Goal: Task Accomplishment & Management: Complete application form

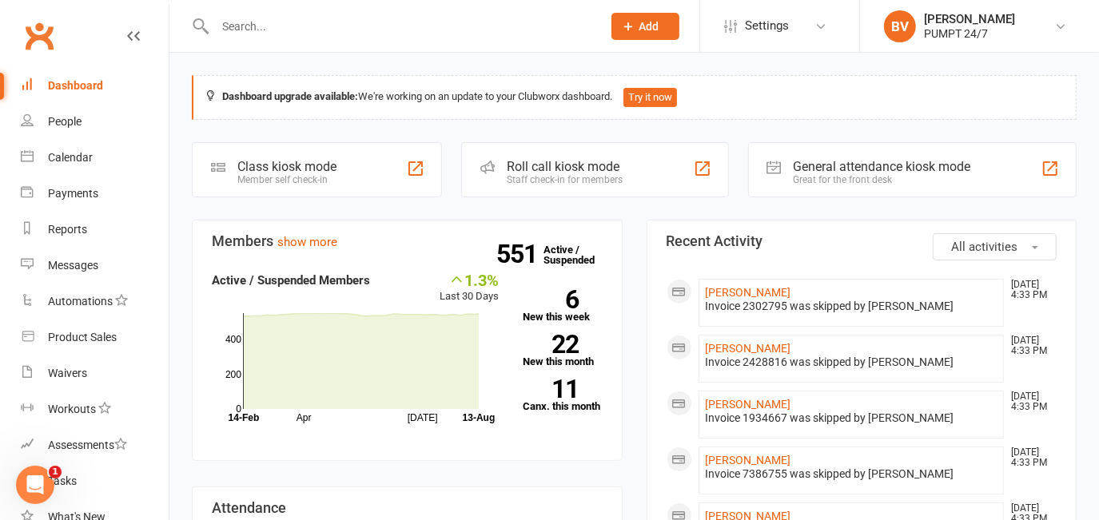
click at [645, 14] on button "Add" at bounding box center [645, 26] width 68 height 27
click at [647, 25] on span "Add" at bounding box center [649, 26] width 20 height 13
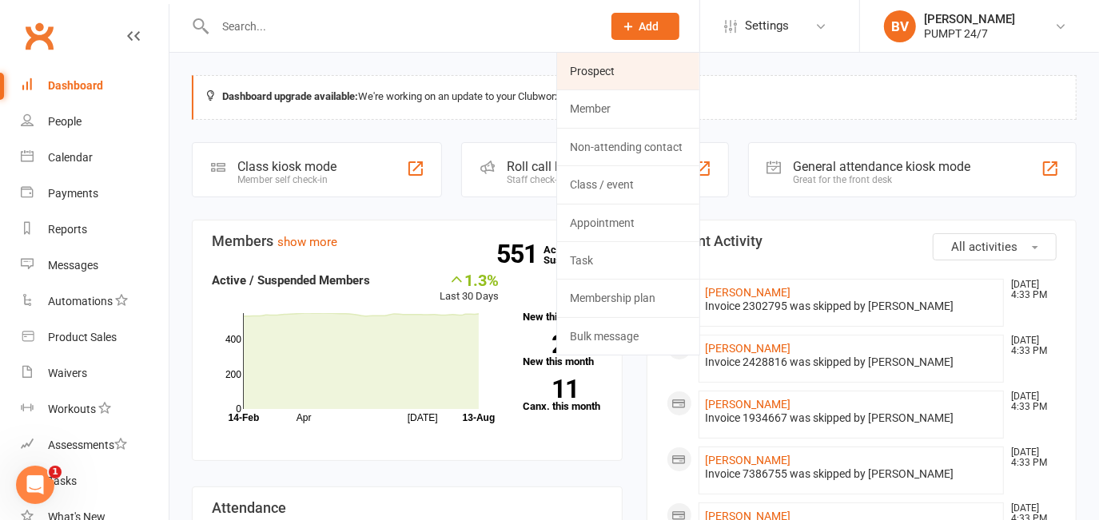
click at [603, 66] on link "Prospect" at bounding box center [628, 71] width 142 height 37
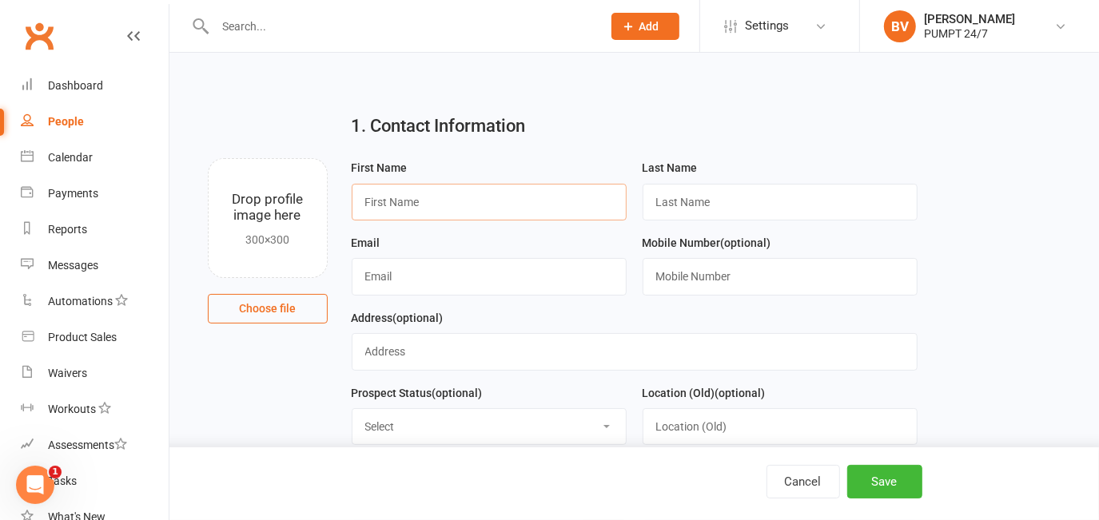
paste input "[PERSON_NAME]"
drag, startPoint x: 464, startPoint y: 202, endPoint x: 402, endPoint y: 211, distance: 63.0
click at [402, 211] on input "[PERSON_NAME]" at bounding box center [489, 202] width 275 height 37
type input "Kaden"
paste input "Janosevic"
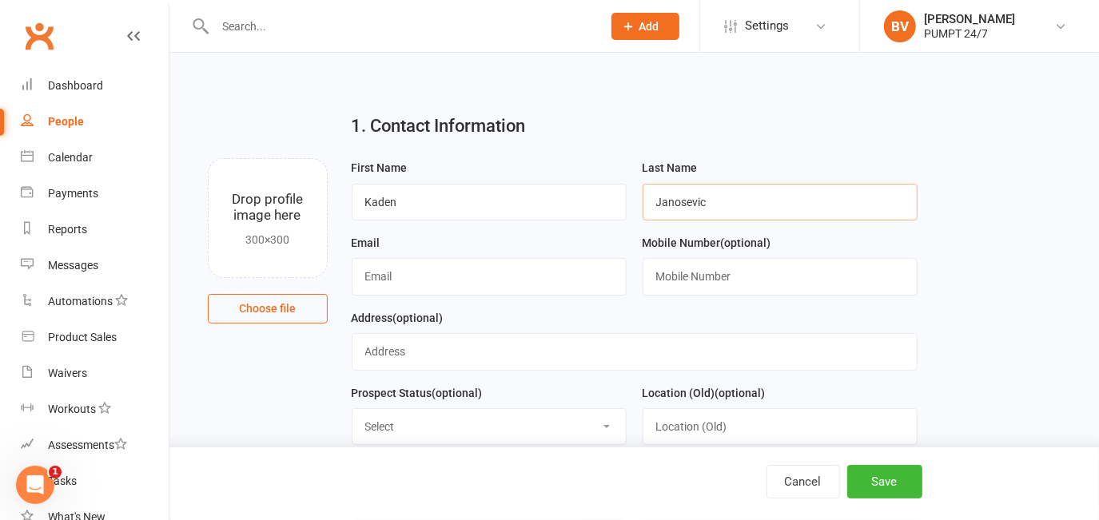
type input "Janosevic"
click at [533, 200] on input "Kaden" at bounding box center [489, 202] width 275 height 37
type input "Kaden"
click at [435, 275] on input "text" at bounding box center [489, 276] width 275 height 37
paste input "[EMAIL_ADDRESS][DOMAIN_NAME]"
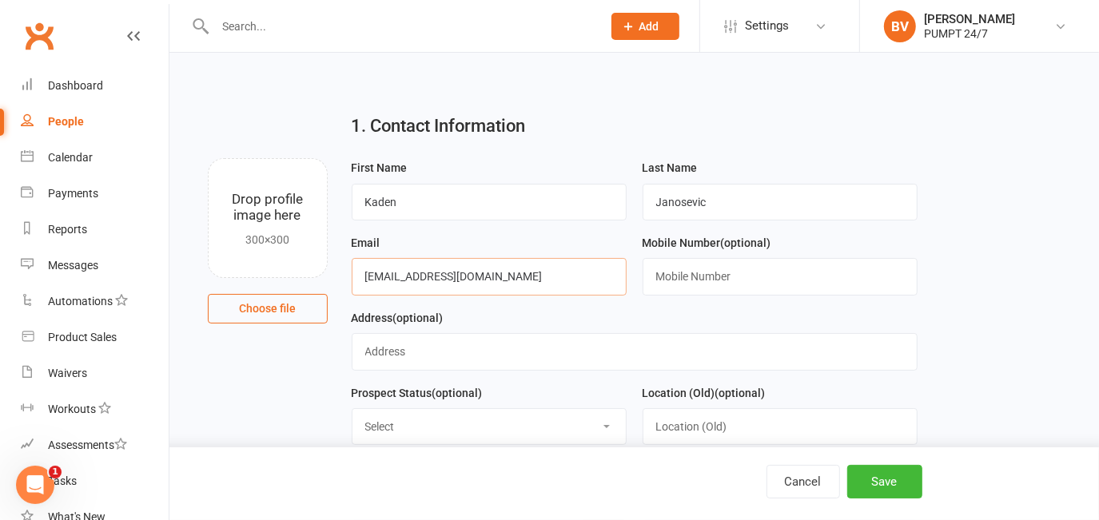
type input "[EMAIL_ADDRESS][DOMAIN_NAME]"
click at [756, 273] on input "text" at bounding box center [780, 276] width 275 height 37
paste input "0402659560"
type input "0402659560"
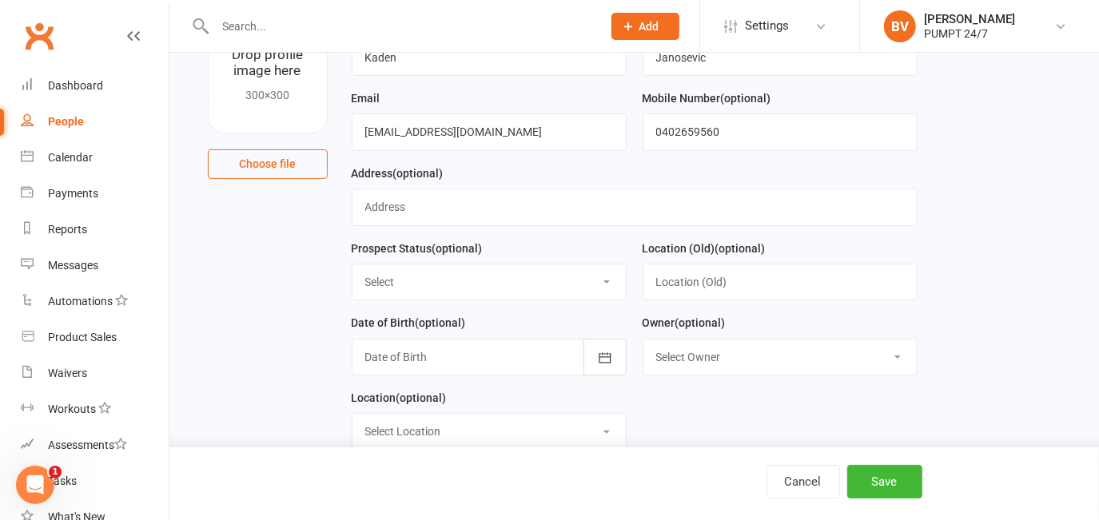
scroll to position [72, 0]
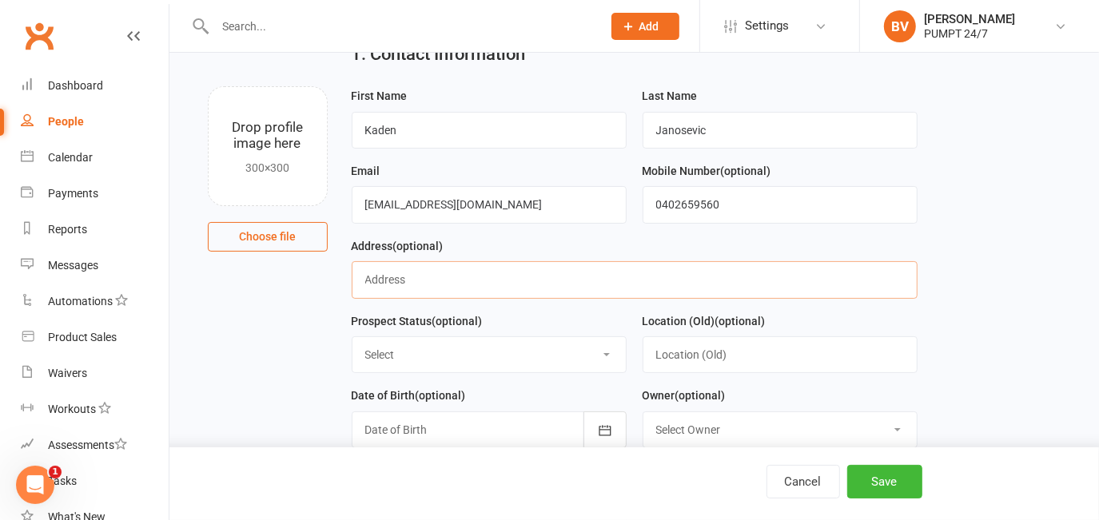
click at [436, 289] on input "text" at bounding box center [635, 279] width 566 height 37
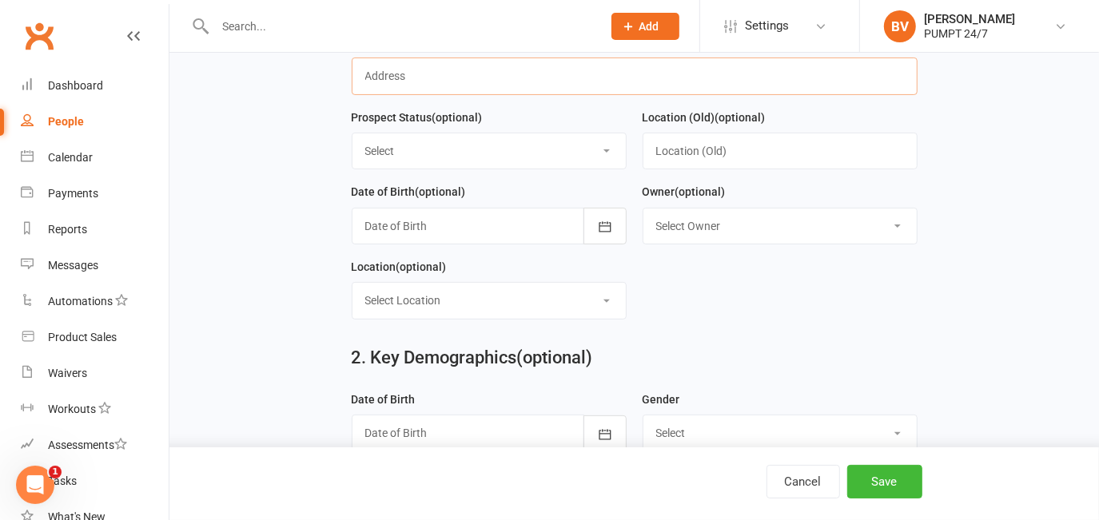
scroll to position [290, 0]
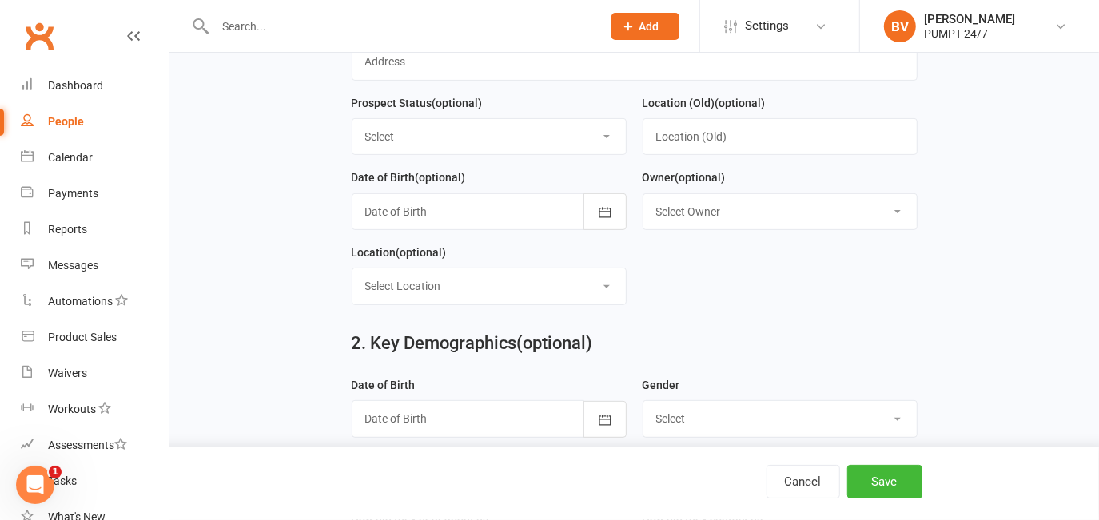
click at [461, 209] on div at bounding box center [489, 211] width 275 height 37
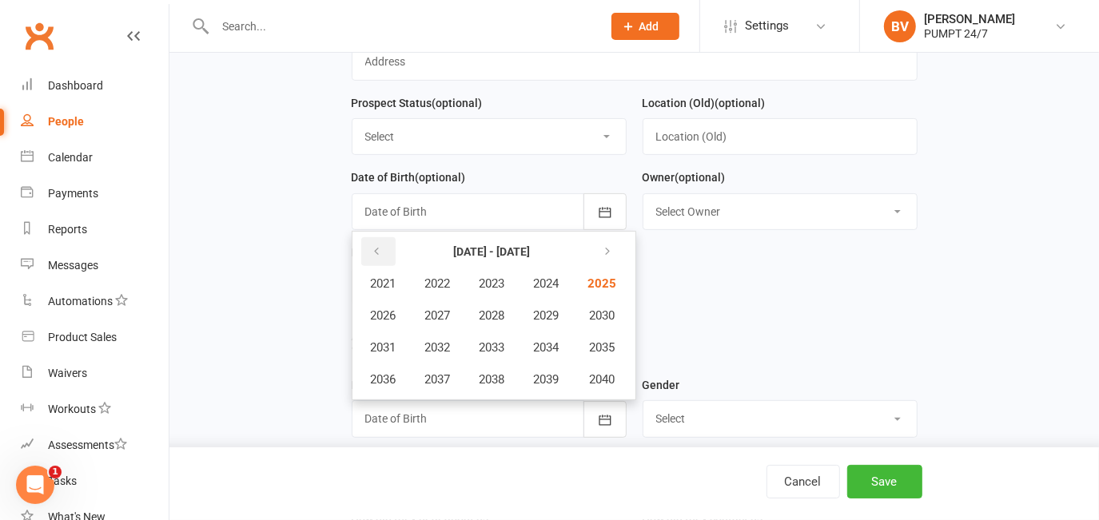
click at [392, 256] on button "button" at bounding box center [378, 251] width 34 height 29
click at [611, 249] on icon "button" at bounding box center [604, 251] width 11 height 13
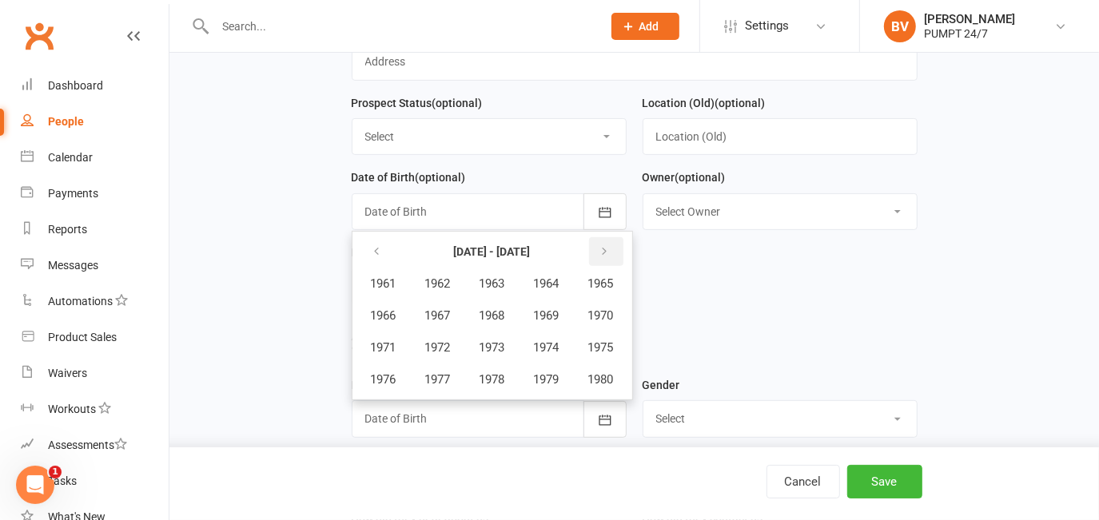
click at [611, 249] on icon "button" at bounding box center [604, 251] width 11 height 13
click at [609, 321] on span "2010" at bounding box center [601, 316] width 26 height 14
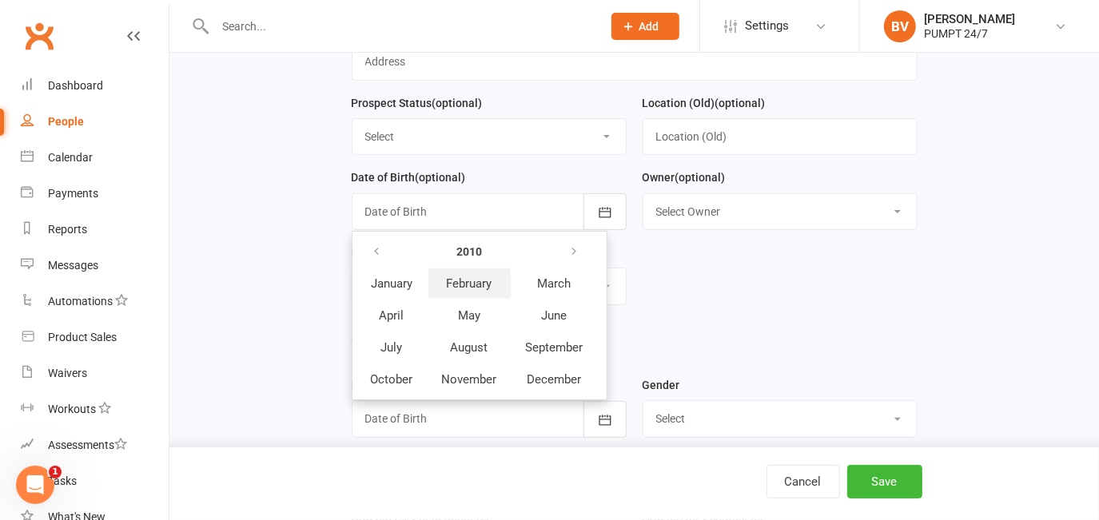
click at [485, 291] on span "February" at bounding box center [470, 284] width 46 height 14
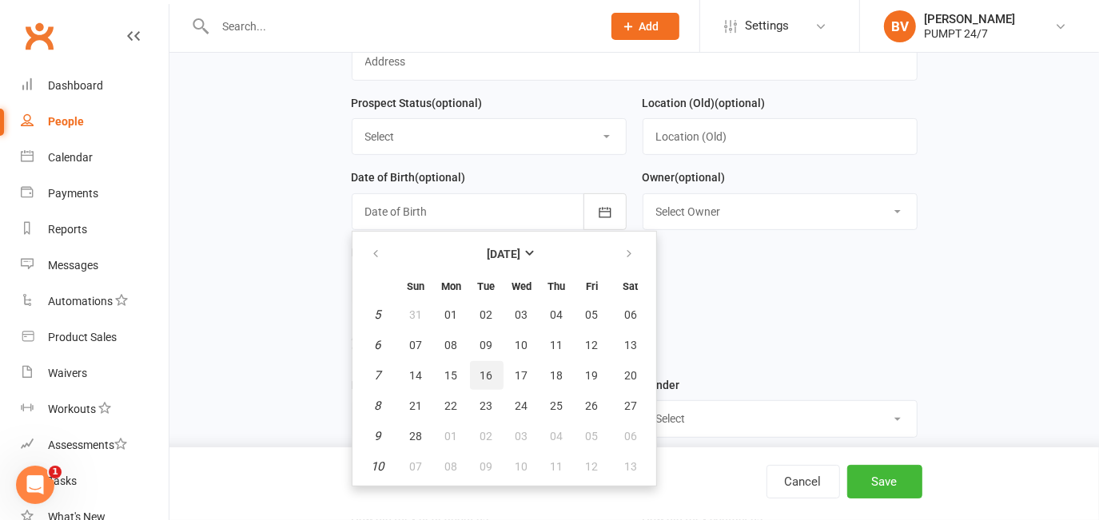
click at [487, 379] on span "16" at bounding box center [486, 375] width 13 height 13
type input "[DATE]"
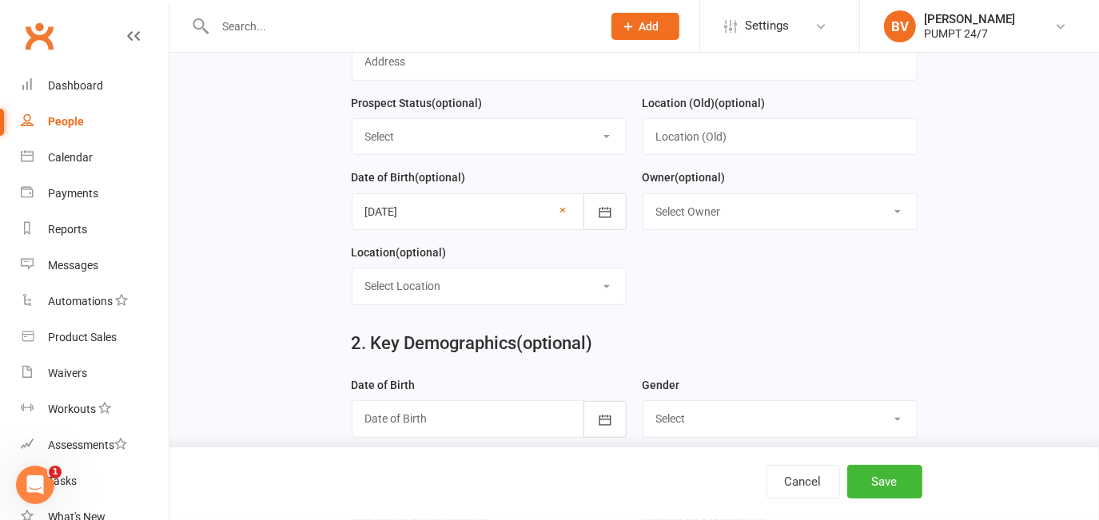
click at [747, 261] on form "First Name [PERSON_NAME] Last Name Janosevic Email [EMAIL_ADDRESS][DOMAIN_NAME]…" at bounding box center [635, 93] width 582 height 450
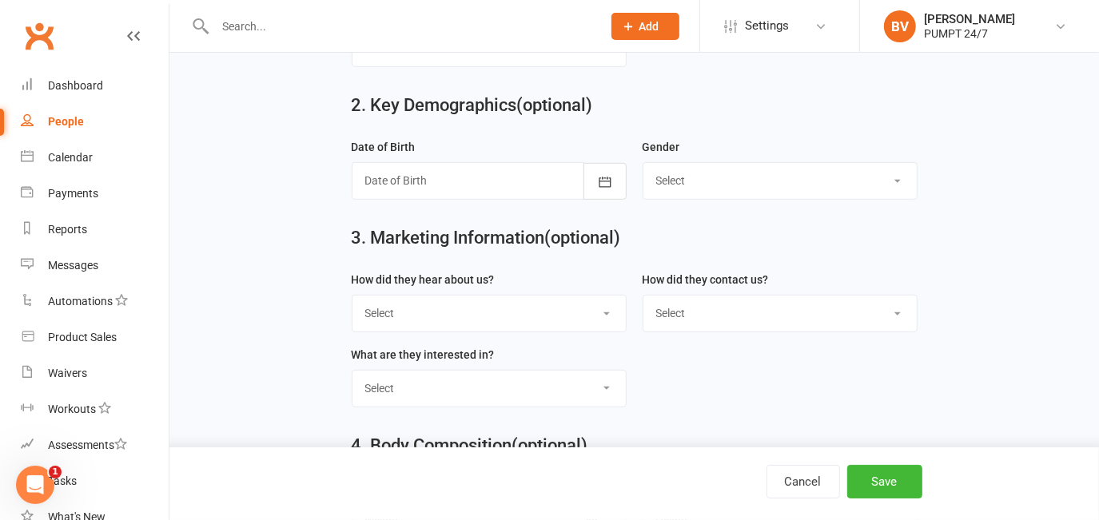
scroll to position [581, 0]
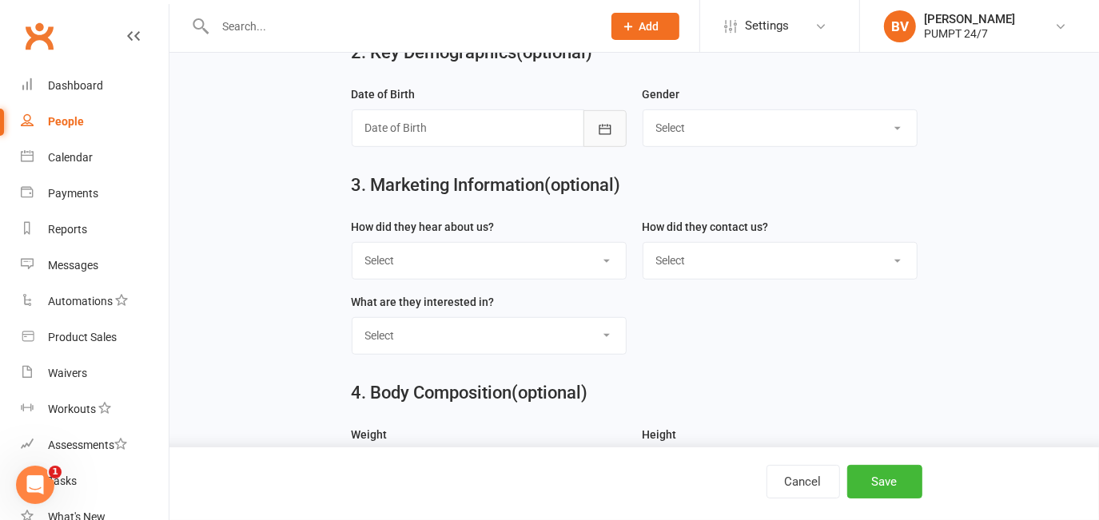
click at [598, 152] on main "1. Contact Information Drop profile image here 300×300 Choose file First Name […" at bounding box center [634, 396] width 885 height 1753
click at [607, 134] on icon "button" at bounding box center [605, 129] width 16 height 16
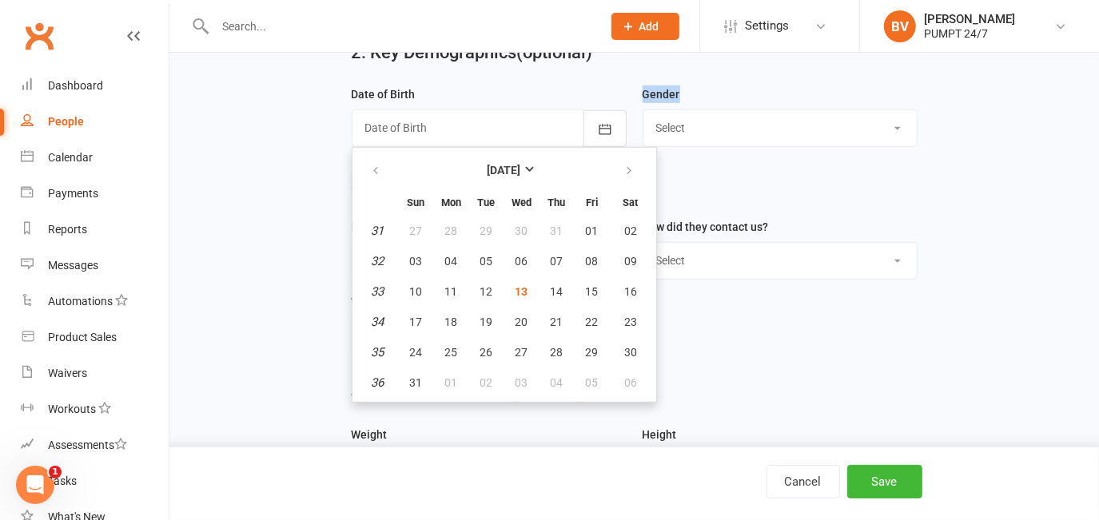
click at [281, 131] on main "1. Contact Information Drop profile image here 300×300 Choose file First Name […" at bounding box center [634, 396] width 885 height 1753
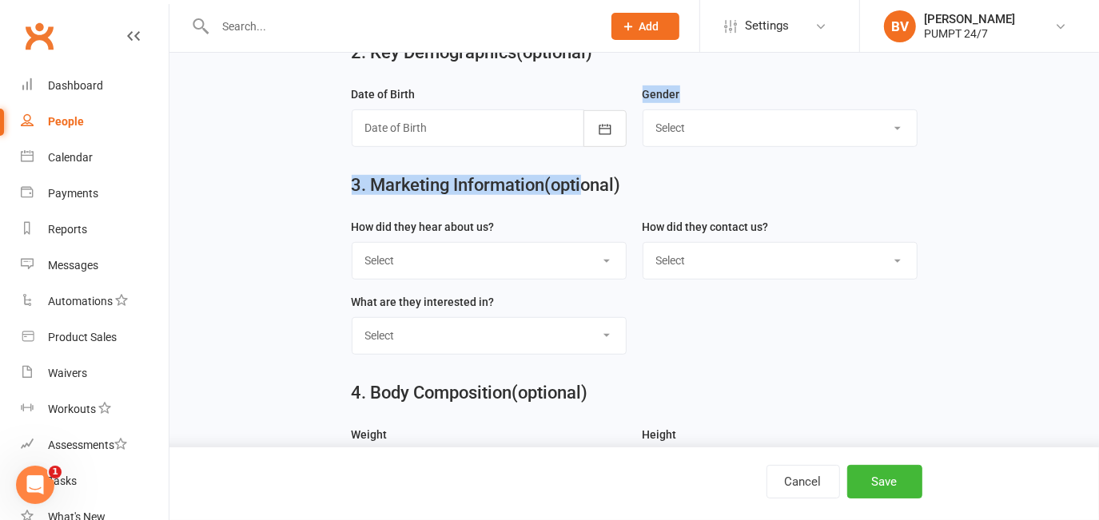
click at [577, 141] on div at bounding box center [489, 128] width 275 height 37
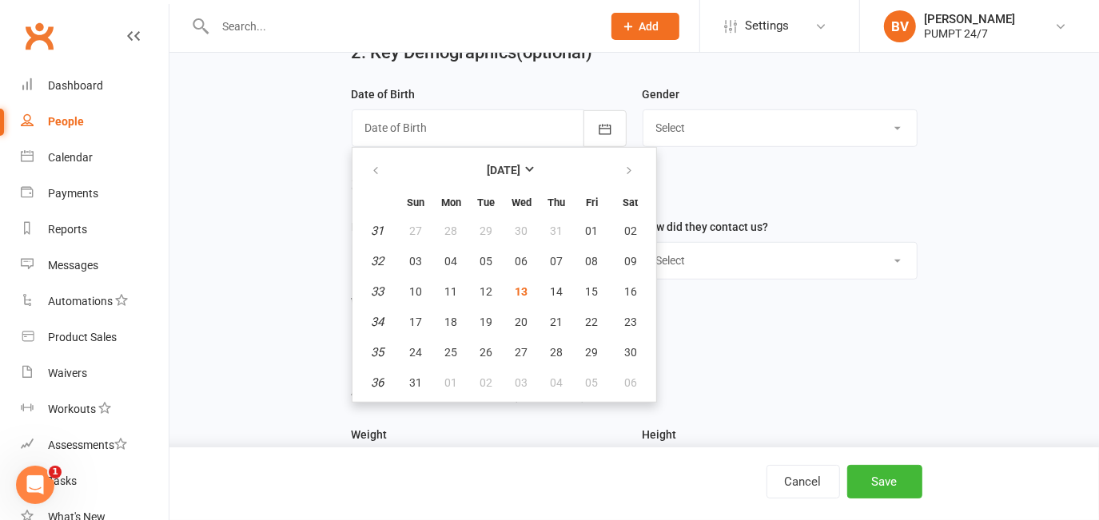
click at [784, 209] on div "3. Marketing Information (optional)" at bounding box center [635, 189] width 590 height 58
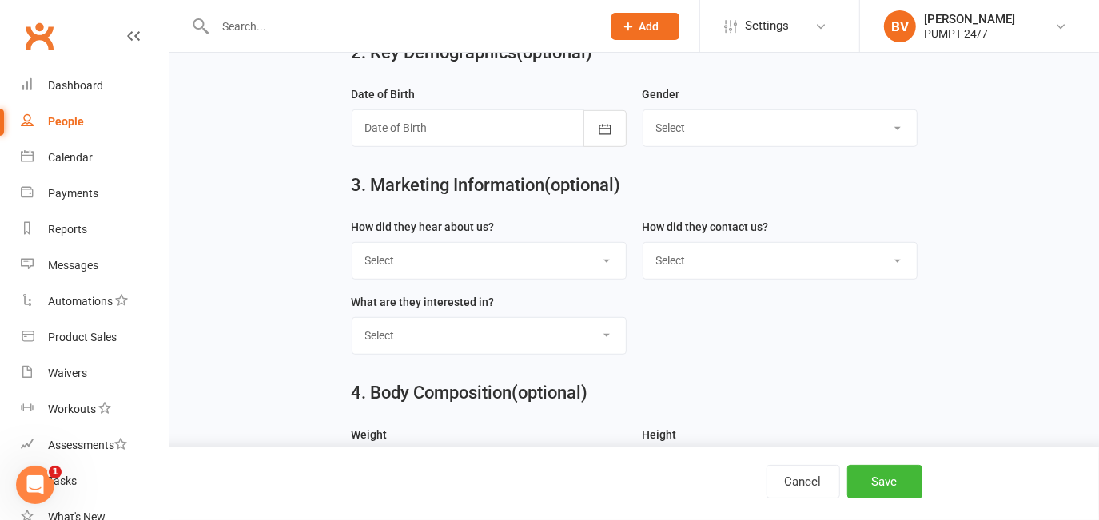
scroll to position [436, 0]
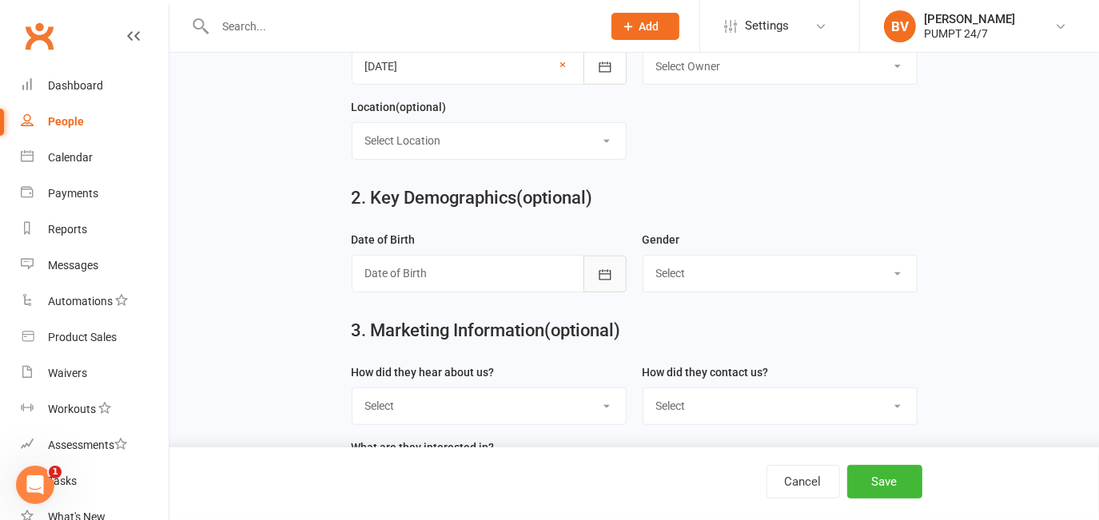
click at [596, 285] on button "button" at bounding box center [605, 274] width 43 height 37
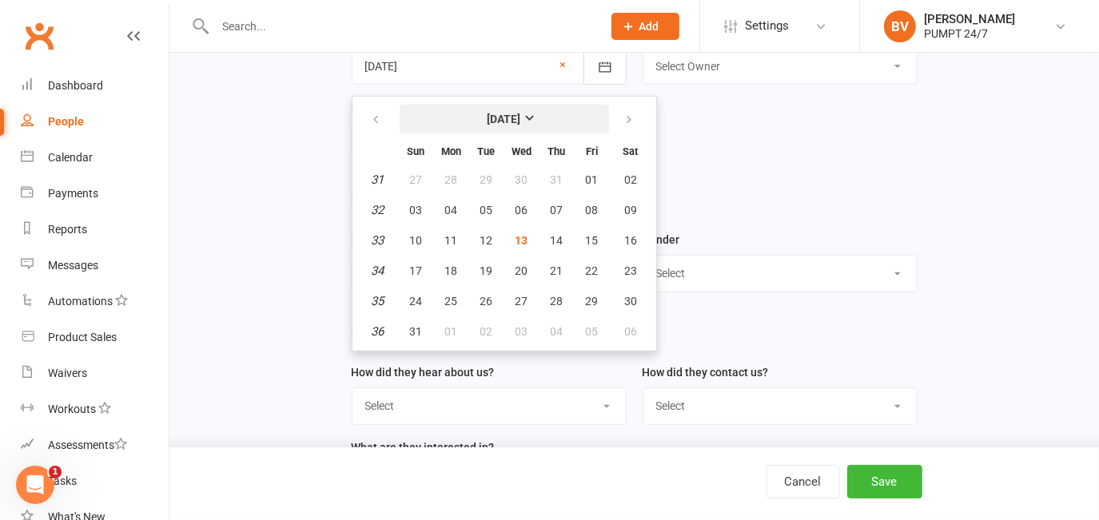
click at [516, 117] on strong "[DATE]" at bounding box center [505, 119] width 34 height 13
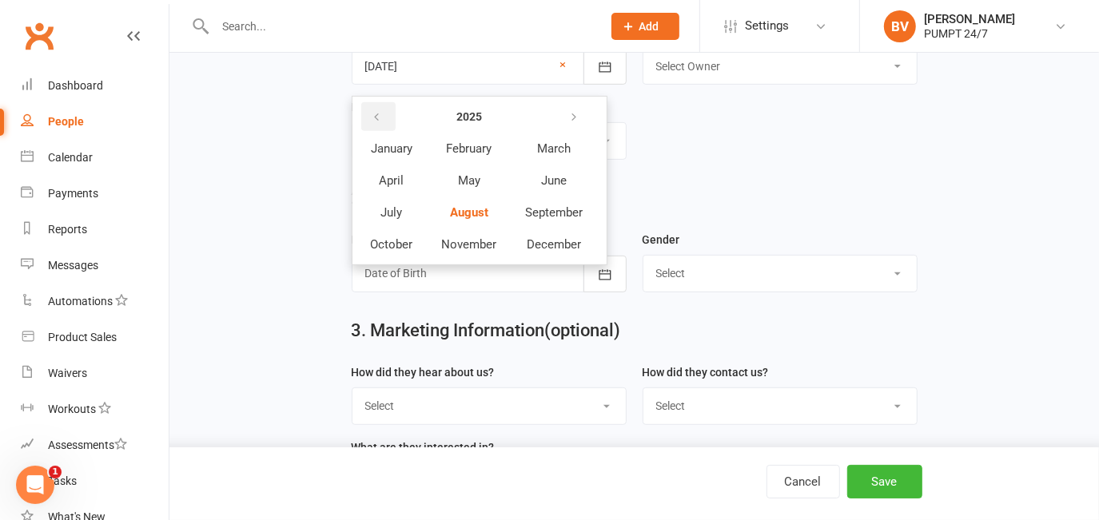
click at [388, 121] on button "button" at bounding box center [378, 116] width 34 height 29
click at [467, 120] on strong "2022" at bounding box center [469, 116] width 26 height 13
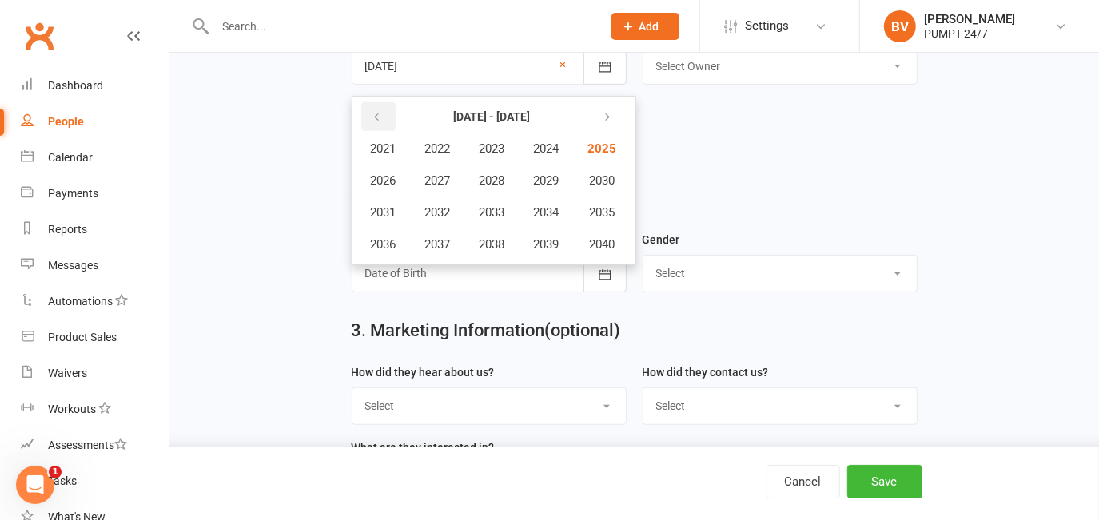
click at [388, 123] on button "button" at bounding box center [378, 116] width 34 height 29
click at [595, 183] on span "2010" at bounding box center [601, 180] width 26 height 14
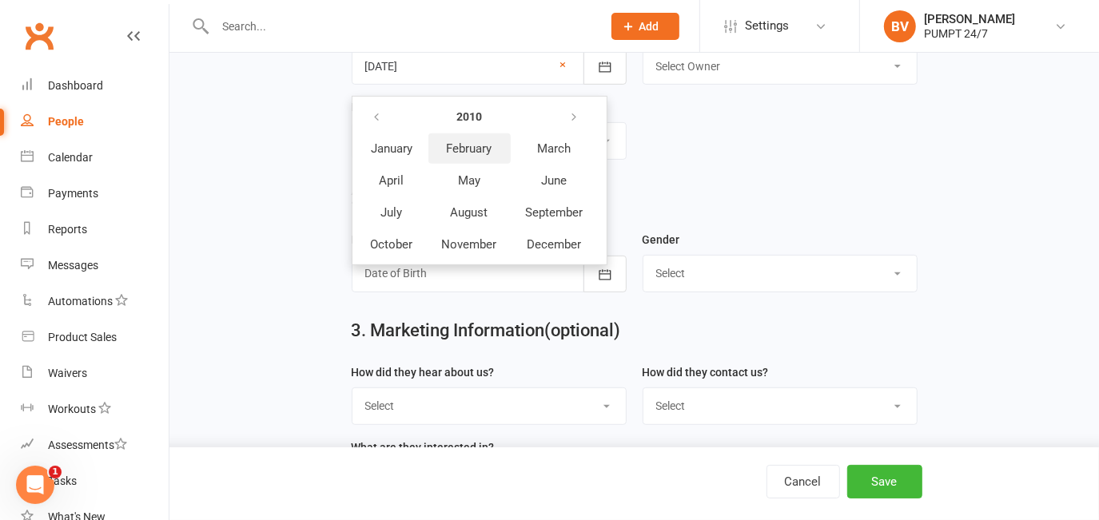
click at [464, 145] on span "February" at bounding box center [470, 148] width 46 height 14
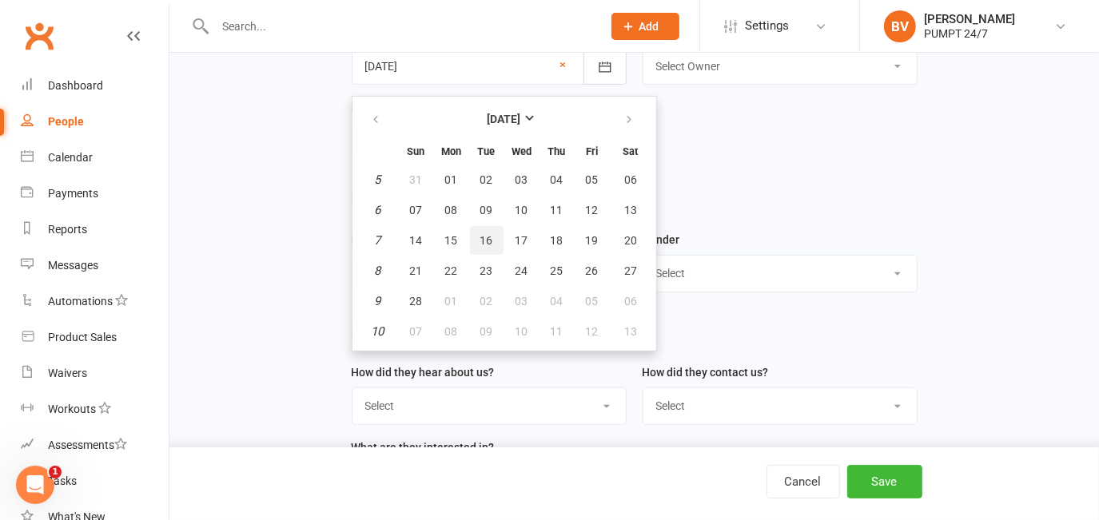
click at [484, 234] on span "16" at bounding box center [486, 240] width 13 height 13
type input "[DATE]"
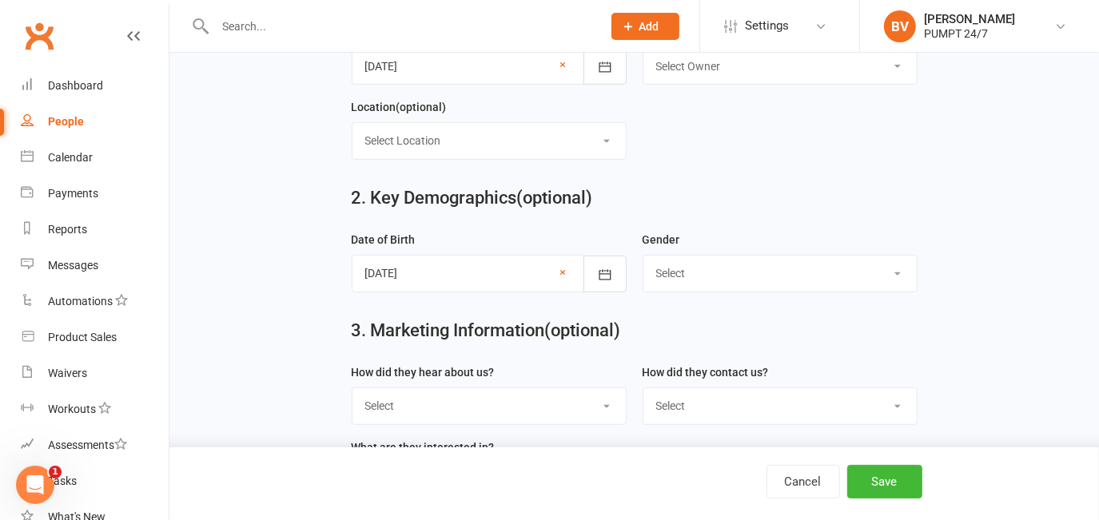
click at [723, 291] on select "Select [DEMOGRAPHIC_DATA] [DEMOGRAPHIC_DATA]" at bounding box center [779, 273] width 273 height 35
select select "[DEMOGRAPHIC_DATA]"
click at [643, 259] on select "Select [DEMOGRAPHIC_DATA] [DEMOGRAPHIC_DATA]" at bounding box center [779, 273] width 273 height 35
click at [750, 179] on div "2. Key Demographics (optional)" at bounding box center [635, 202] width 590 height 58
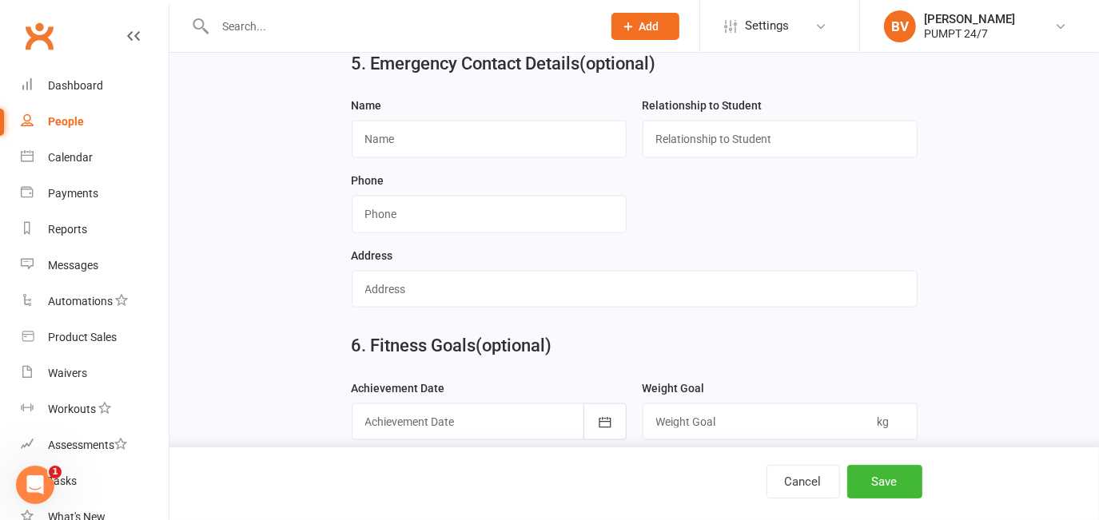
scroll to position [1235, 0]
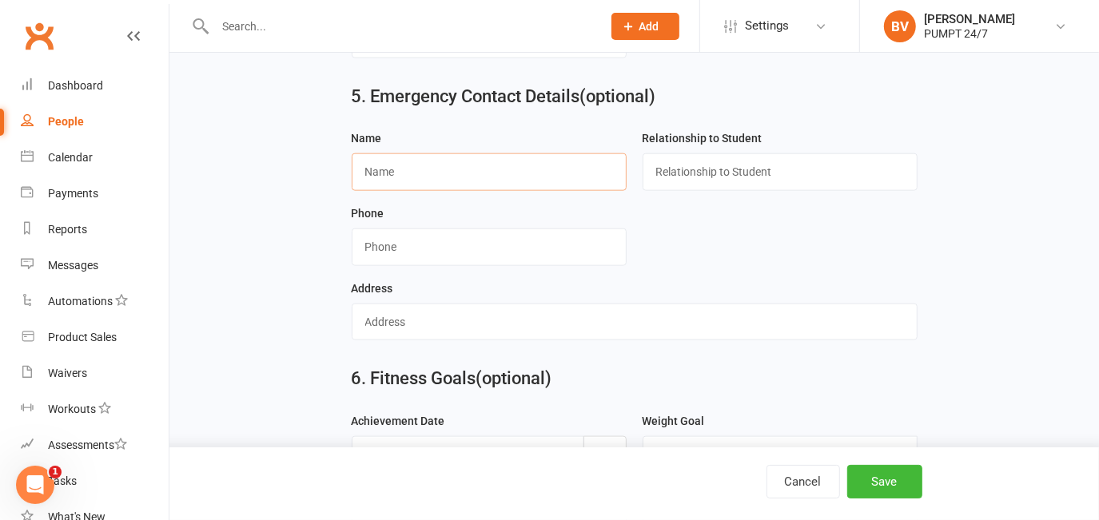
paste input "[PERSON_NAME]"
type input "[PERSON_NAME]"
click at [685, 187] on input "text" at bounding box center [780, 171] width 275 height 37
click at [707, 188] on input "text" at bounding box center [780, 171] width 275 height 37
type input "Parent"
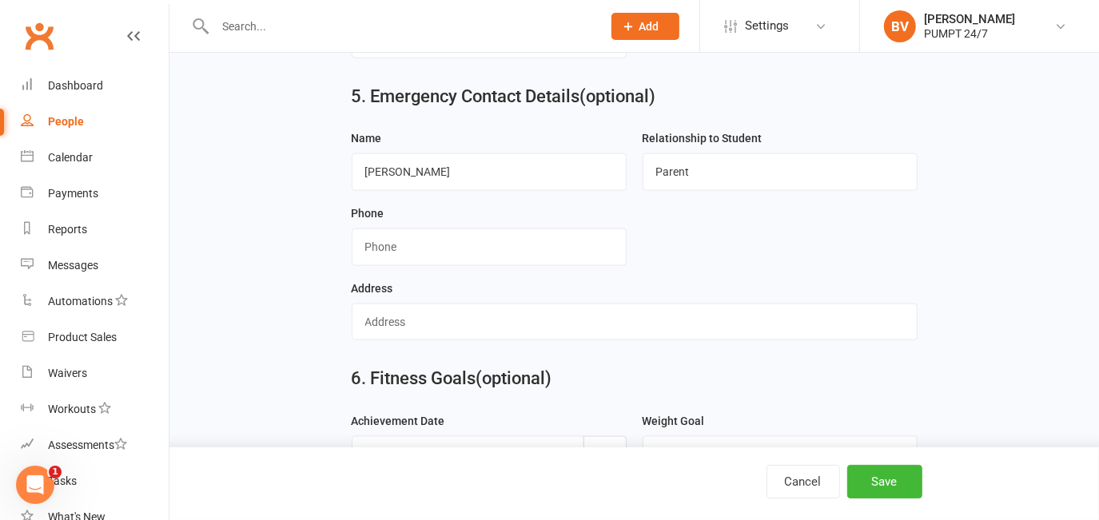
click at [442, 279] on div "Phone" at bounding box center [489, 241] width 291 height 75
click at [447, 265] on input "string" at bounding box center [489, 247] width 275 height 37
paste input "0402659560"
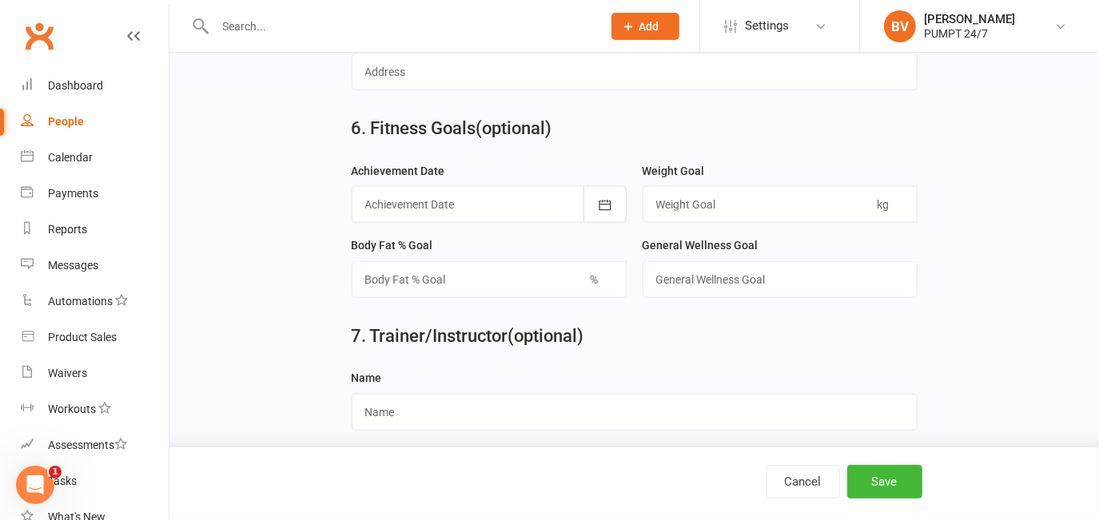
scroll to position [1507, 0]
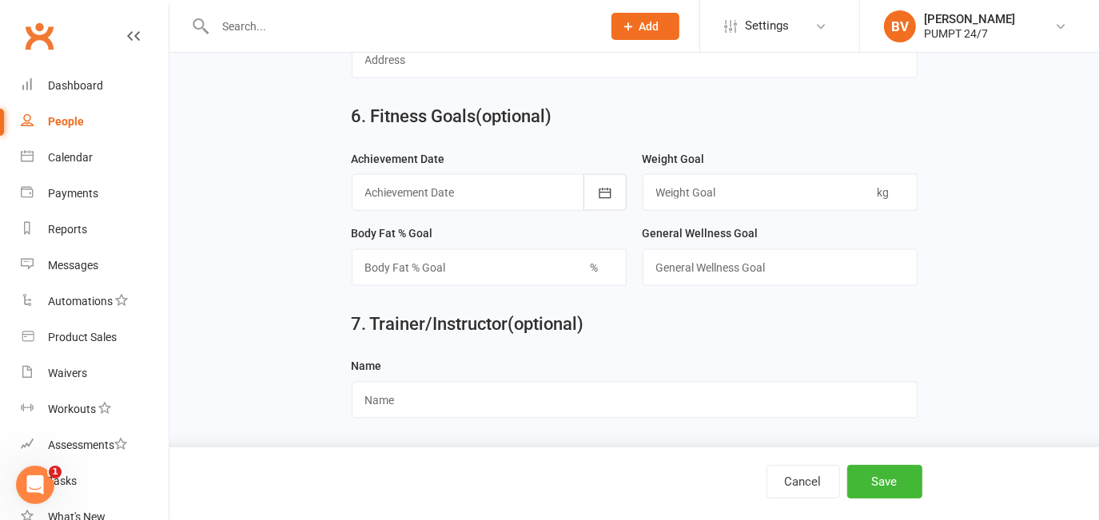
type input "0402659560"
click at [882, 484] on button "Save" at bounding box center [884, 482] width 75 height 34
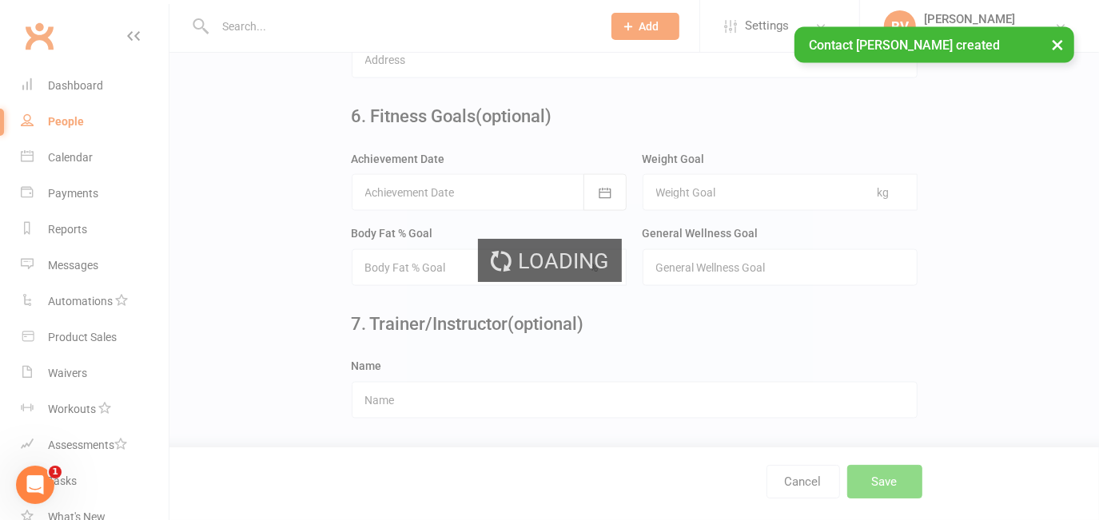
scroll to position [0, 0]
